Goal: Information Seeking & Learning: Learn about a topic

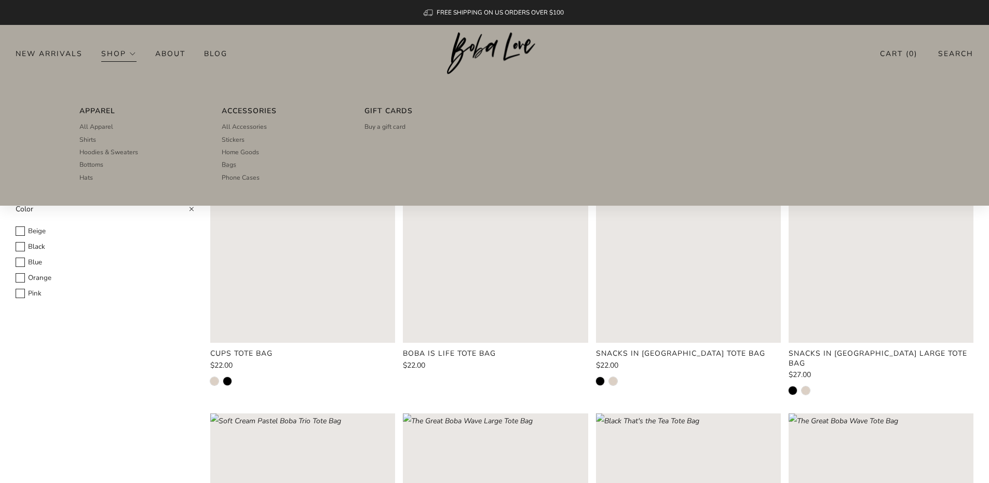
click at [107, 109] on link "Apparel" at bounding box center [141, 110] width 124 height 13
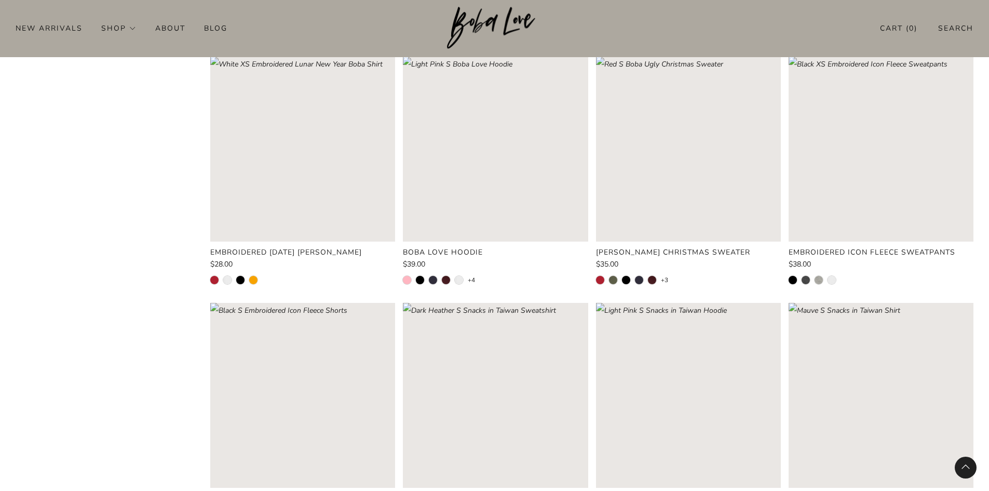
scroll to position [510, 0]
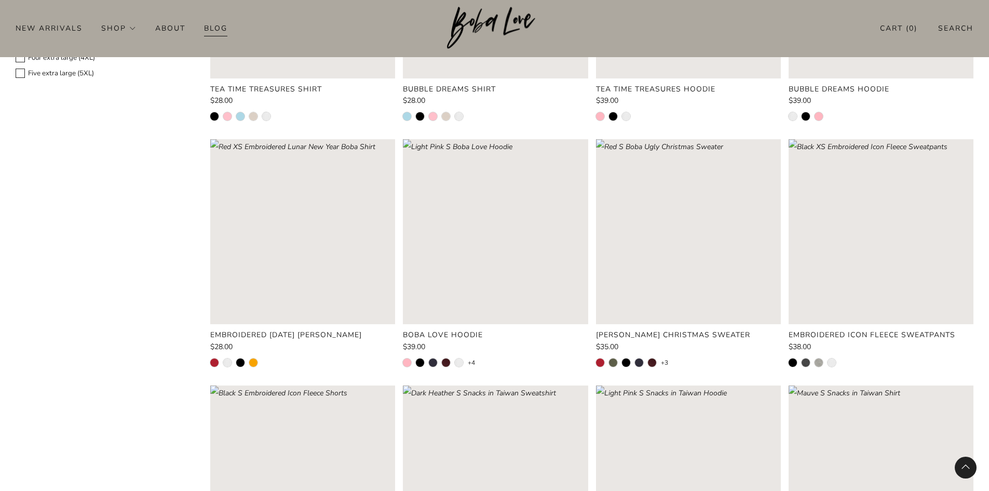
click at [219, 30] on link "Blog" at bounding box center [215, 28] width 23 height 17
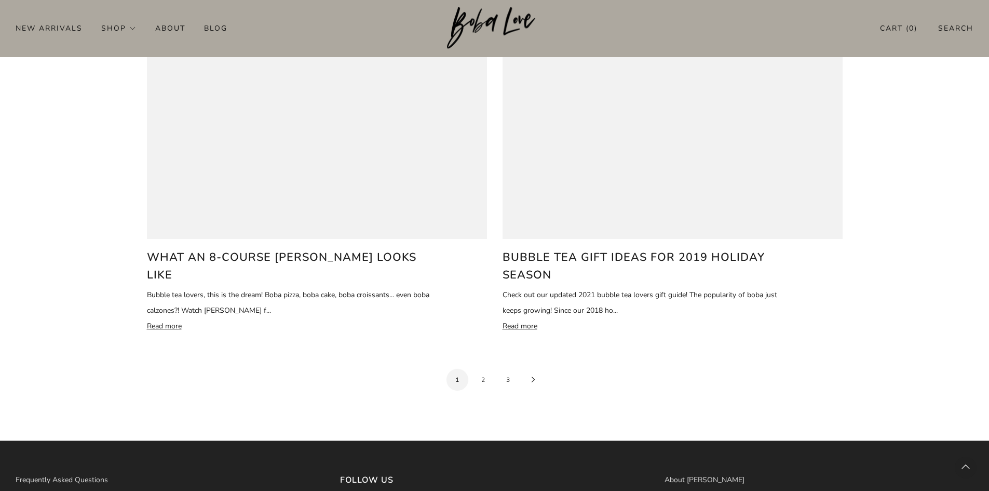
scroll to position [2077, 0]
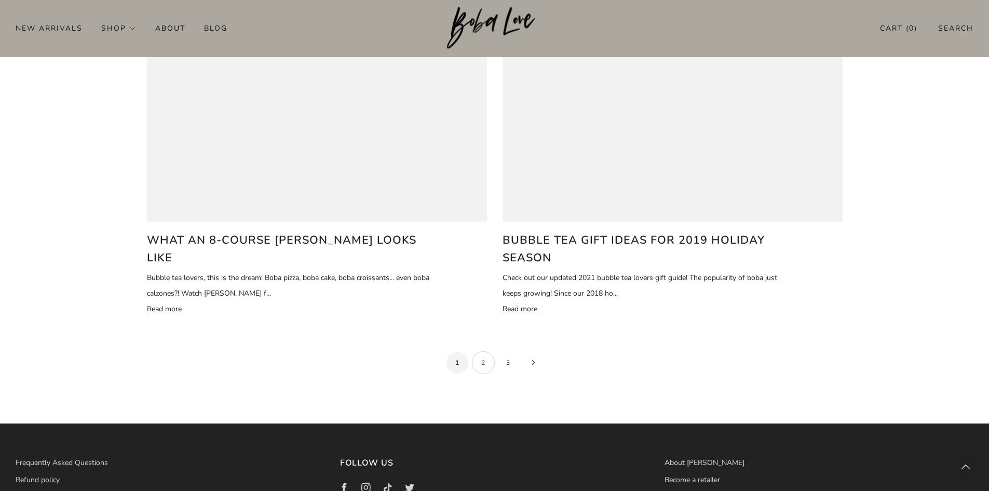
click at [481, 351] on link "2" at bounding box center [483, 362] width 23 height 23
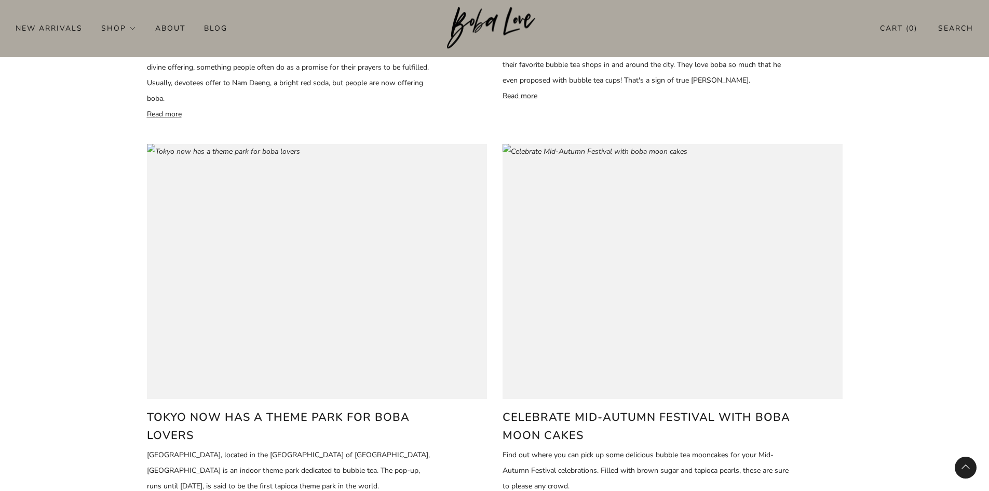
scroll to position [883, 0]
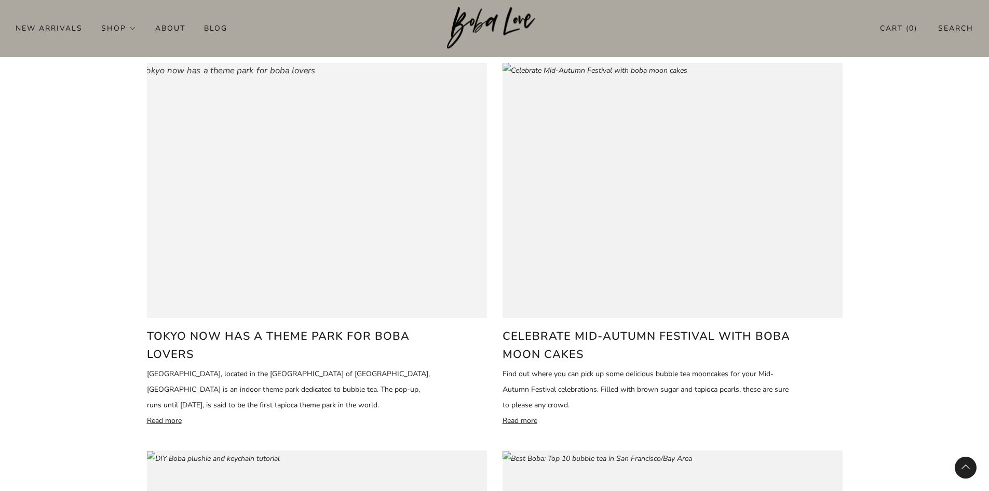
click at [315, 80] on img at bounding box center [223, 70] width 184 height 19
click at [680, 80] on img at bounding box center [595, 70] width 222 height 19
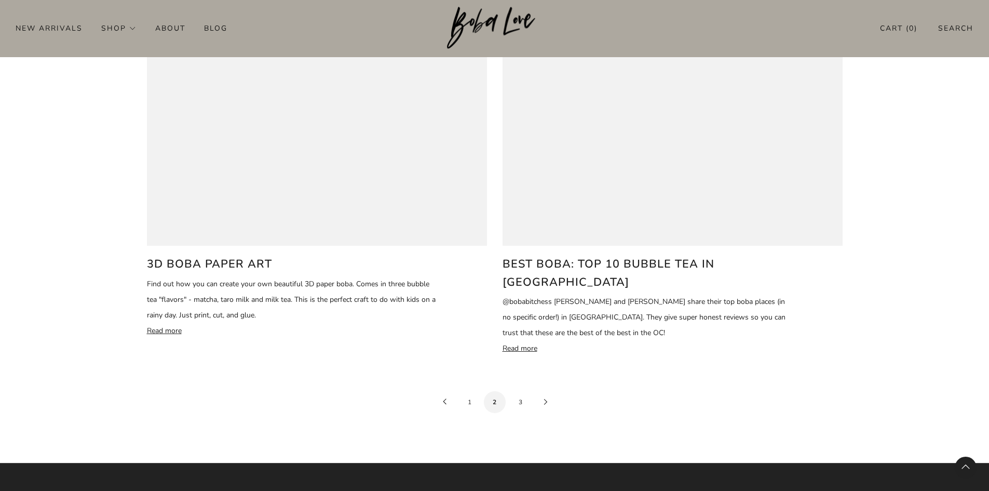
scroll to position [2214, 0]
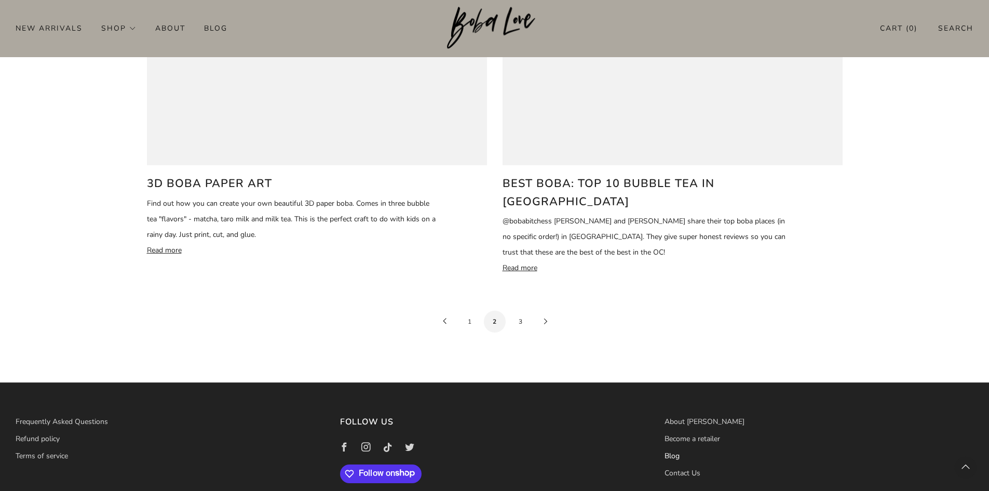
click at [677, 451] on link "Blog" at bounding box center [672, 456] width 15 height 10
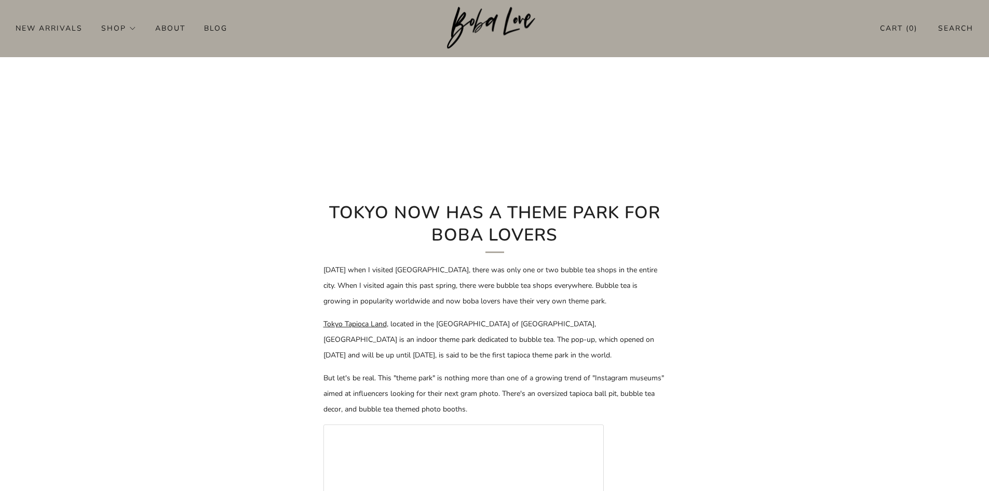
scroll to position [148, 0]
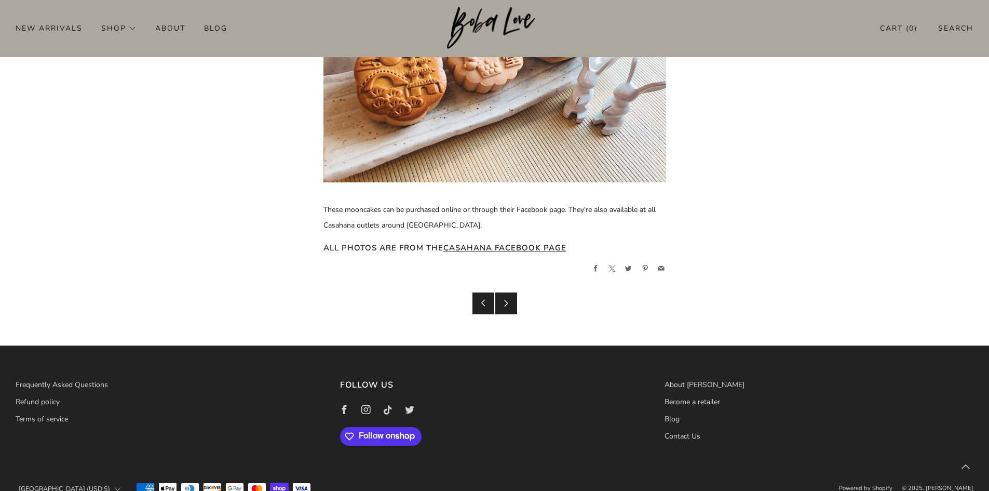
scroll to position [1815, 0]
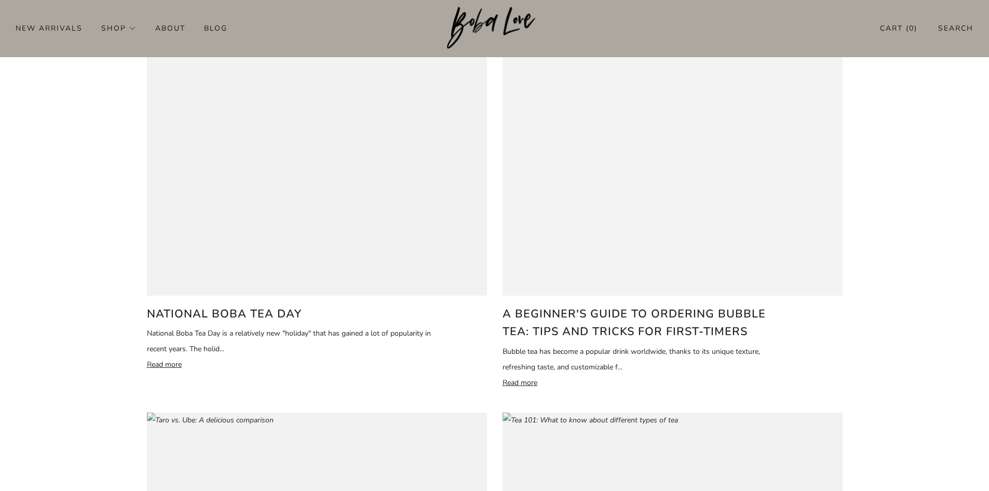
scroll to position [104, 0]
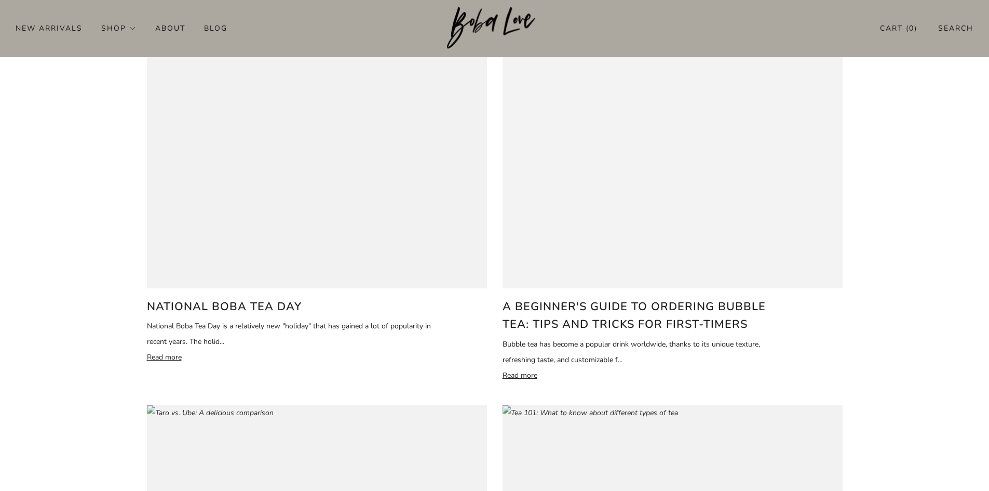
click at [653, 50] on img at bounding box center [628, 41] width 302 height 19
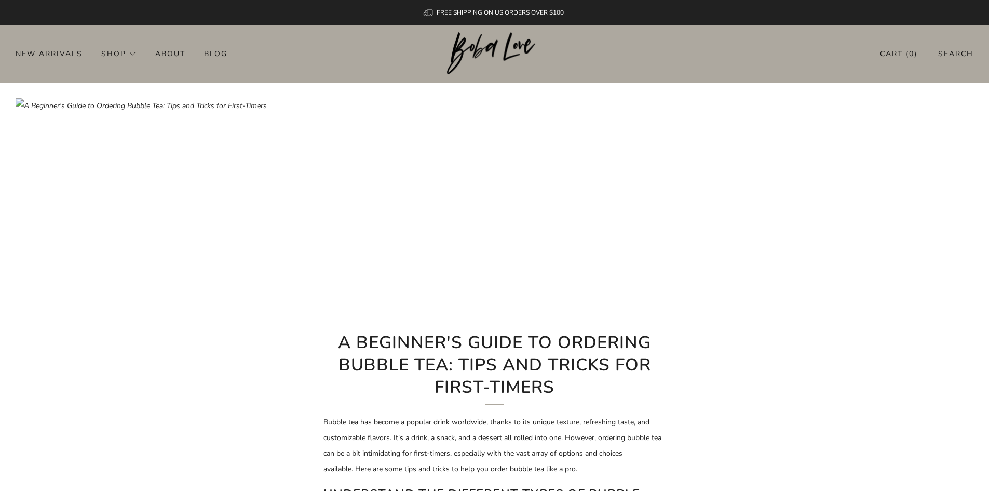
click at [629, 56] on div "New Arrivals Shop Apparel All Apparel Shirts Hoodies & Sweaters Bottoms Hats Ba…" at bounding box center [494, 53] width 989 height 17
click at [174, 52] on link "About" at bounding box center [170, 53] width 30 height 17
